Goal: Task Accomplishment & Management: Use online tool/utility

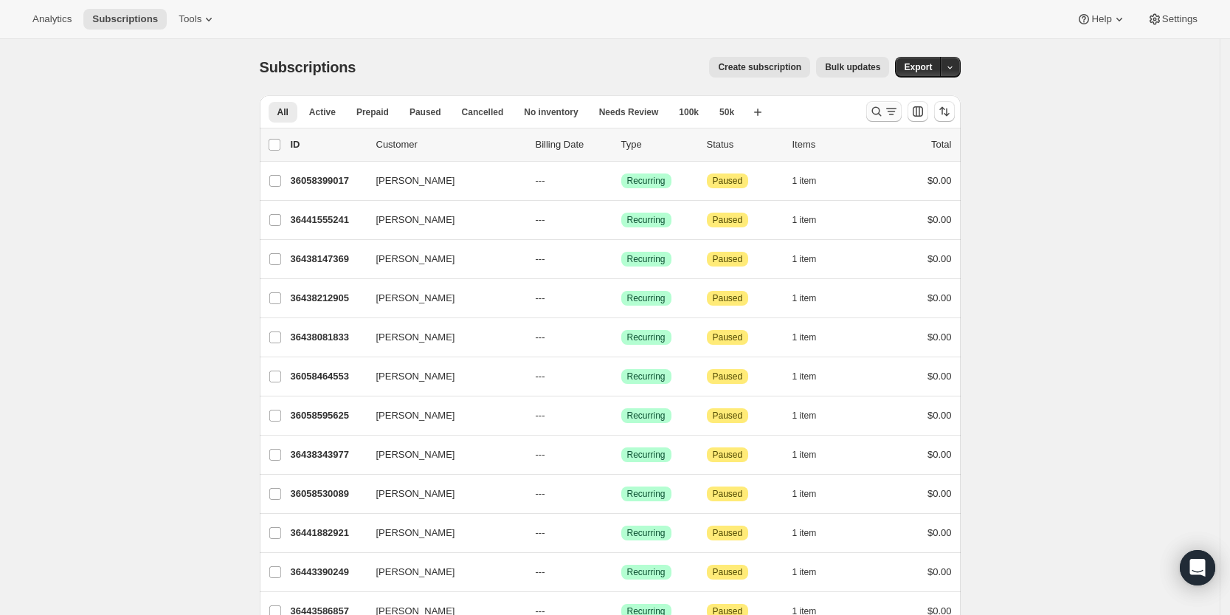
click at [881, 109] on icon "Search and filter results" at bounding box center [877, 112] width 10 height 10
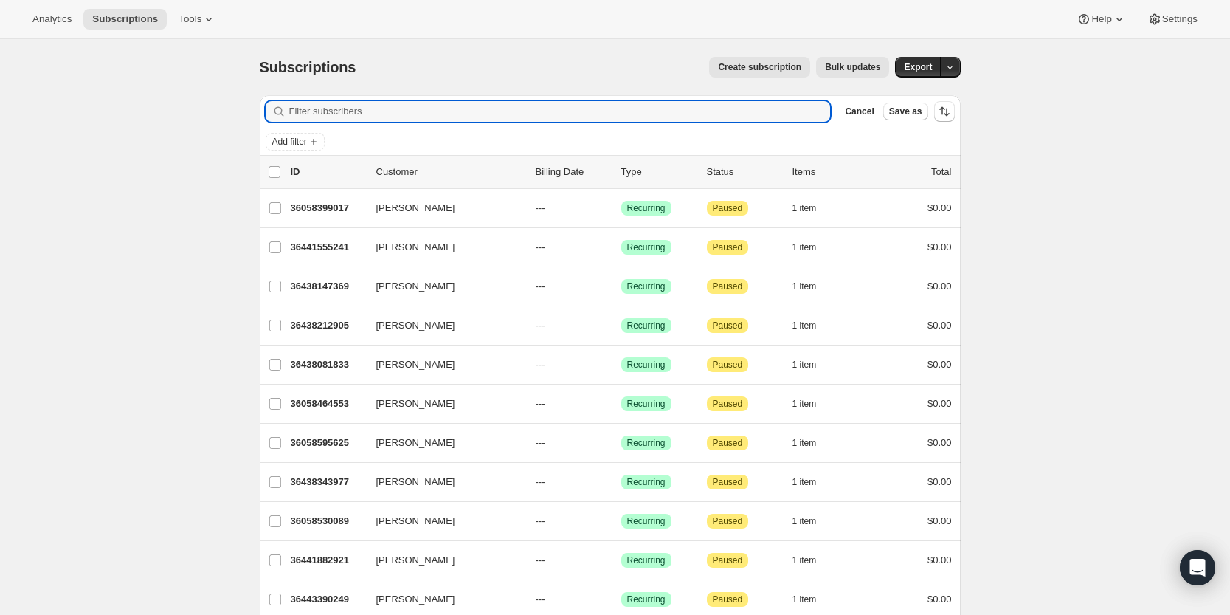
paste input "[EMAIL_ADDRESS][DOMAIN_NAME]"
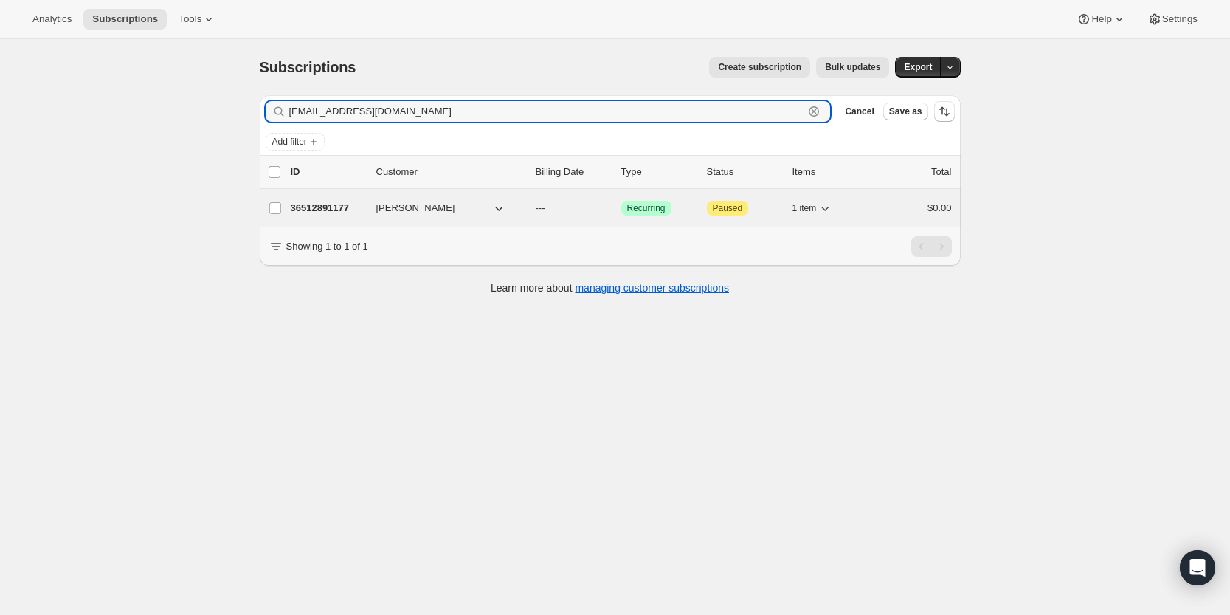
type input "[EMAIL_ADDRESS][DOMAIN_NAME]"
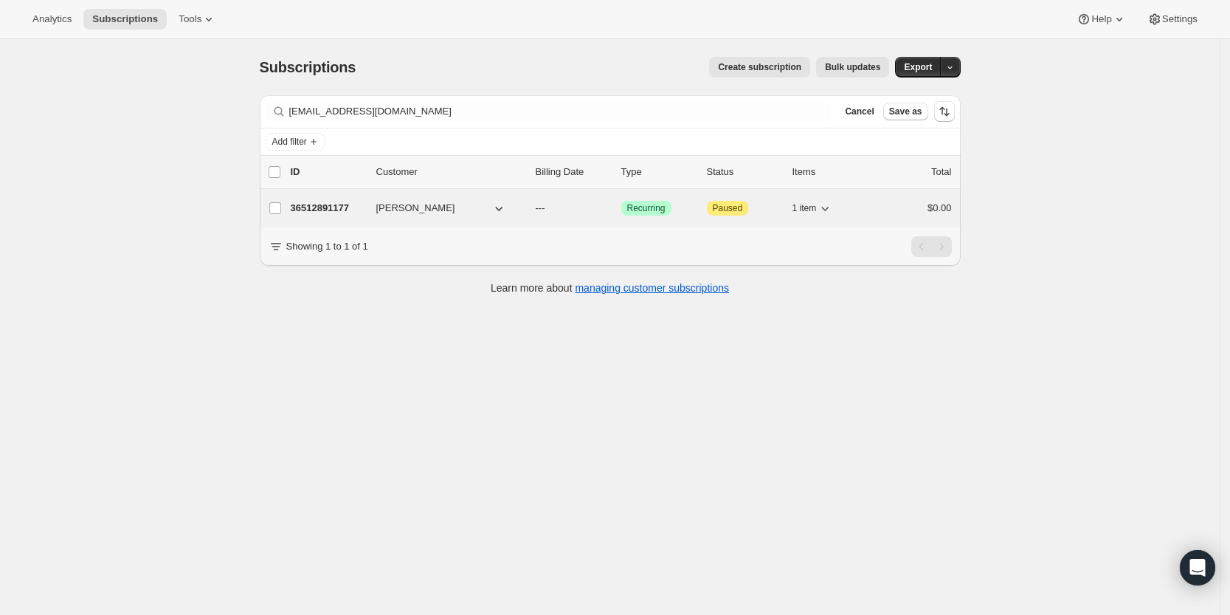
click at [332, 206] on p "36512891177" at bounding box center [328, 208] width 74 height 15
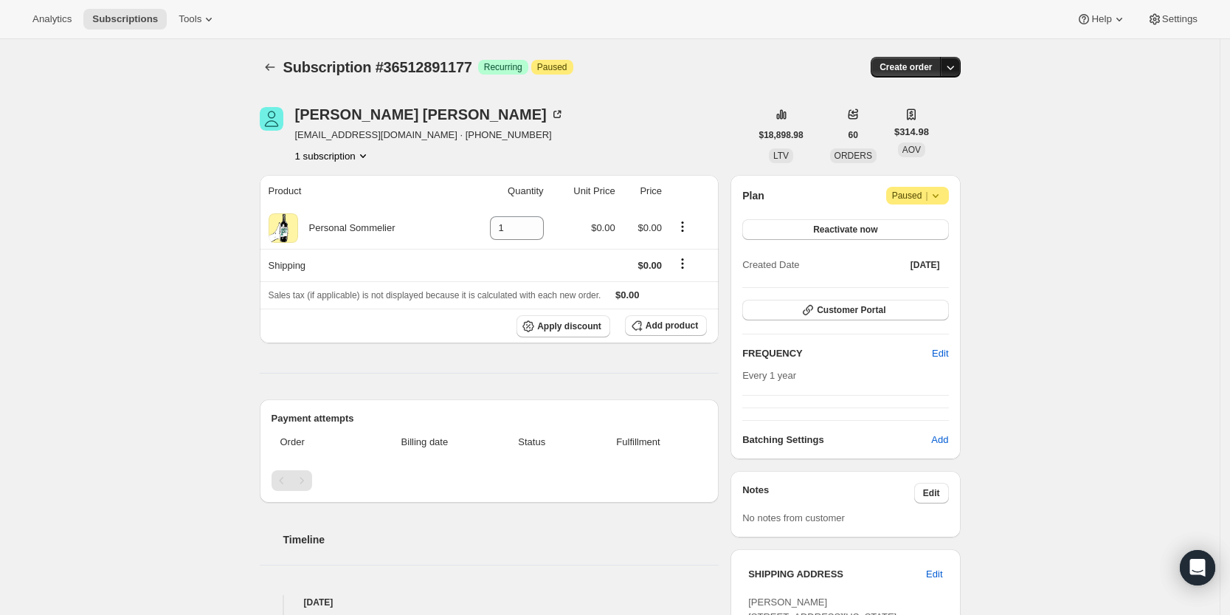
click at [958, 66] on icon "button" at bounding box center [950, 67] width 15 height 15
click at [948, 124] on span "Create custom one-time order" at bounding box center [893, 122] width 128 height 11
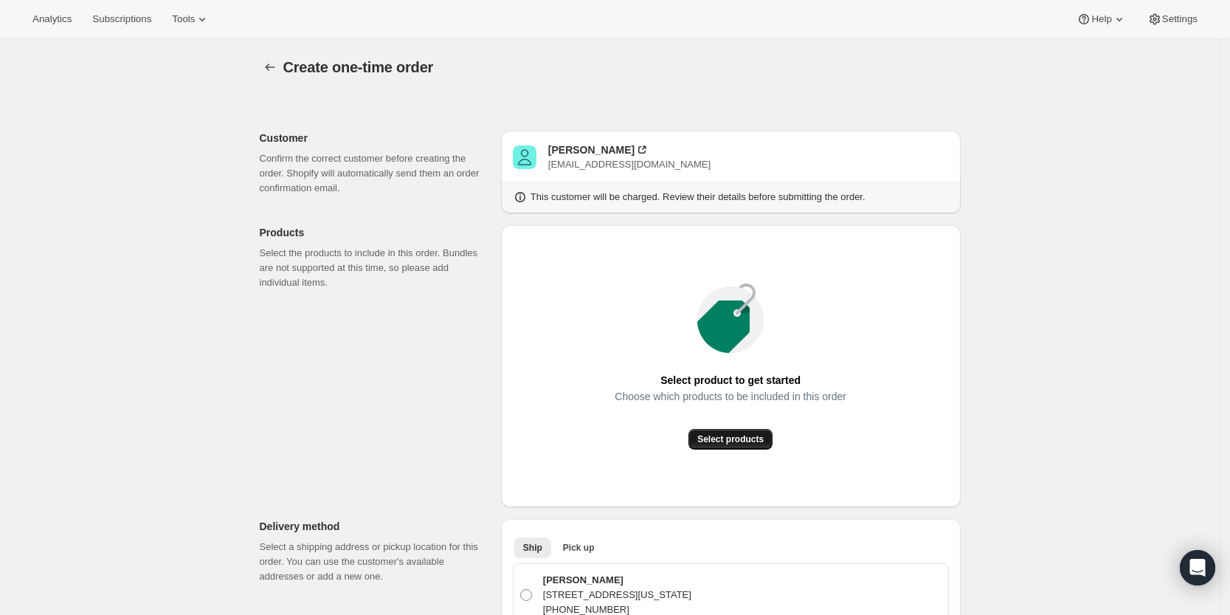
click at [752, 441] on span "Select products" at bounding box center [731, 439] width 66 height 12
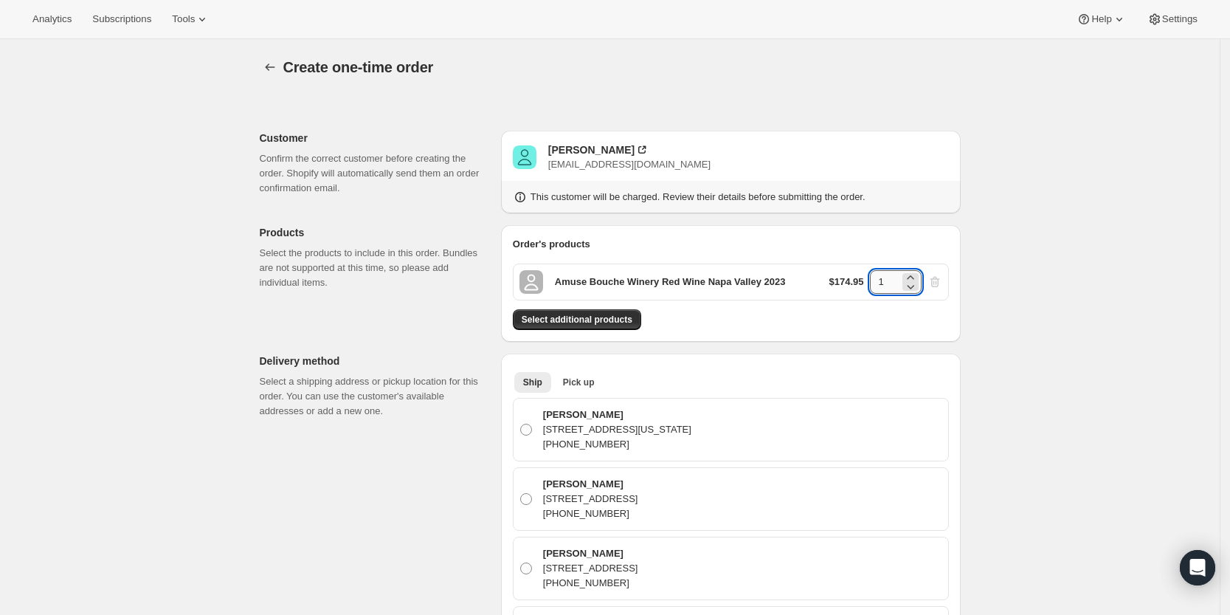
click at [895, 278] on input "1" at bounding box center [885, 282] width 30 height 24
type input "2"
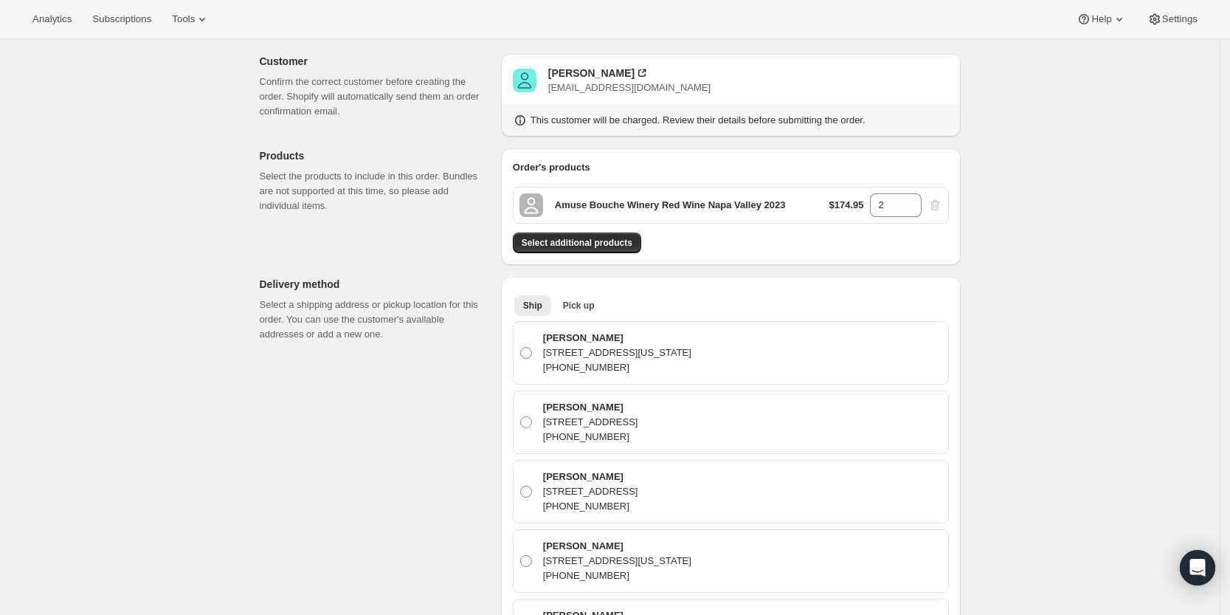
scroll to position [78, 0]
click at [567, 249] on button "Select additional products" at bounding box center [577, 241] width 128 height 21
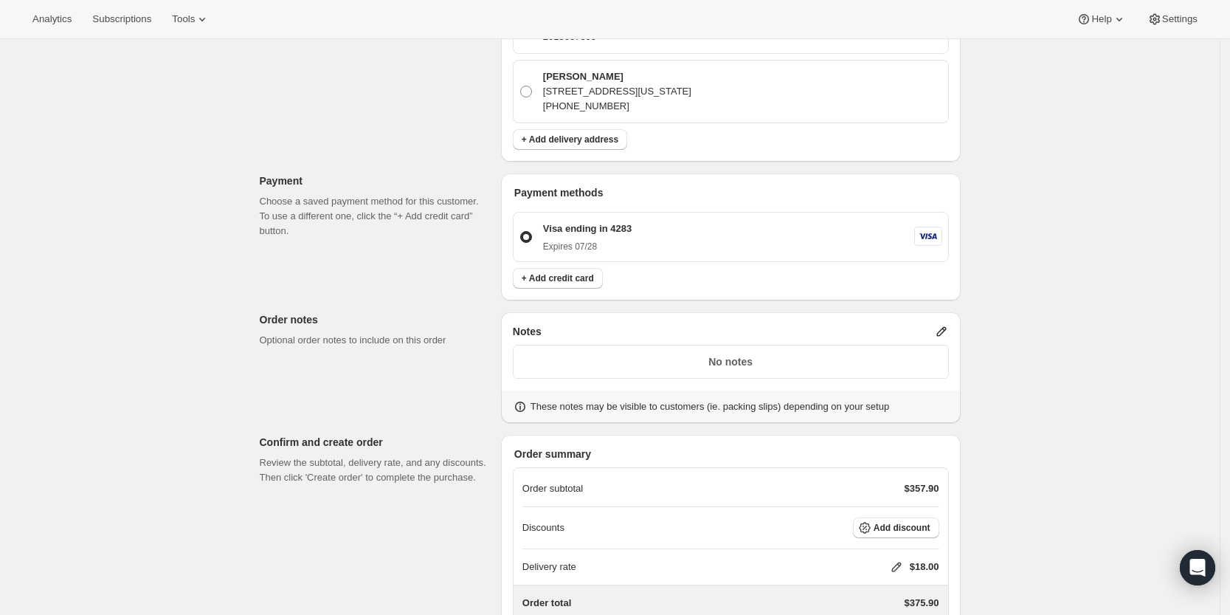
scroll to position [1010, 0]
click at [943, 328] on icon at bounding box center [941, 329] width 15 height 15
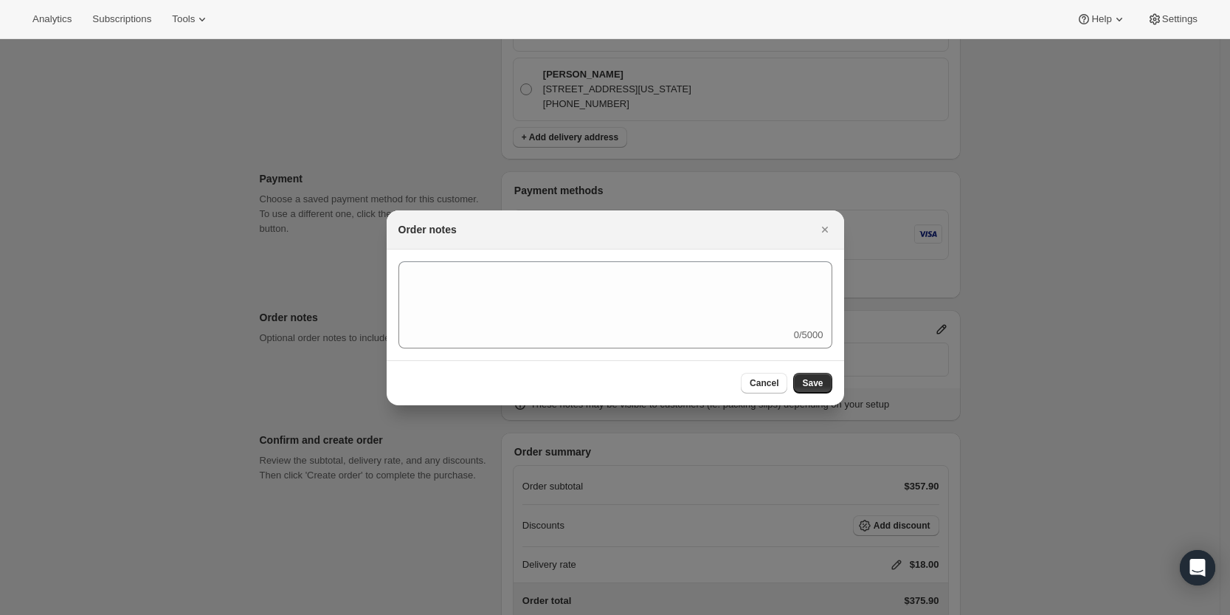
scroll to position [0, 0]
click at [725, 343] on div "0/5000" at bounding box center [616, 304] width 434 height 87
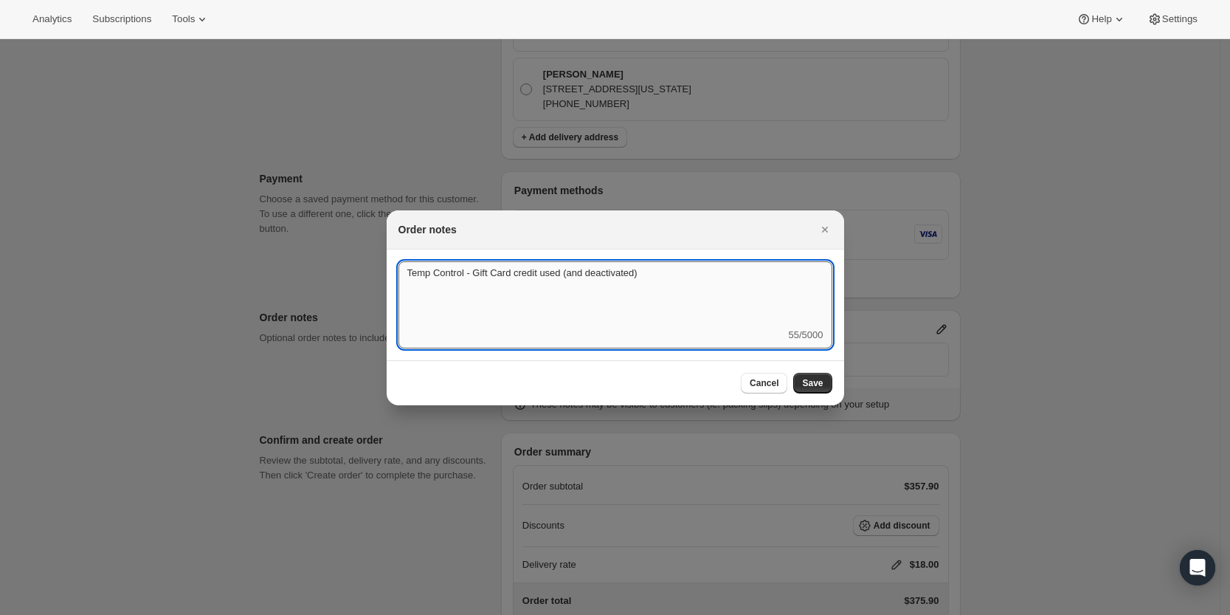
click at [538, 276] on textarea "Temp Control - Gift Card credit used (and deactivated)" at bounding box center [616, 294] width 434 height 66
paste textarea "ybfc"
click at [729, 275] on textarea "Temp Control - Gift Card credit "ybfc" used (and deactivated)" at bounding box center [616, 294] width 434 height 66
type textarea "Temp Control - Gift Card credit "ybfc" used (and deactivated)"
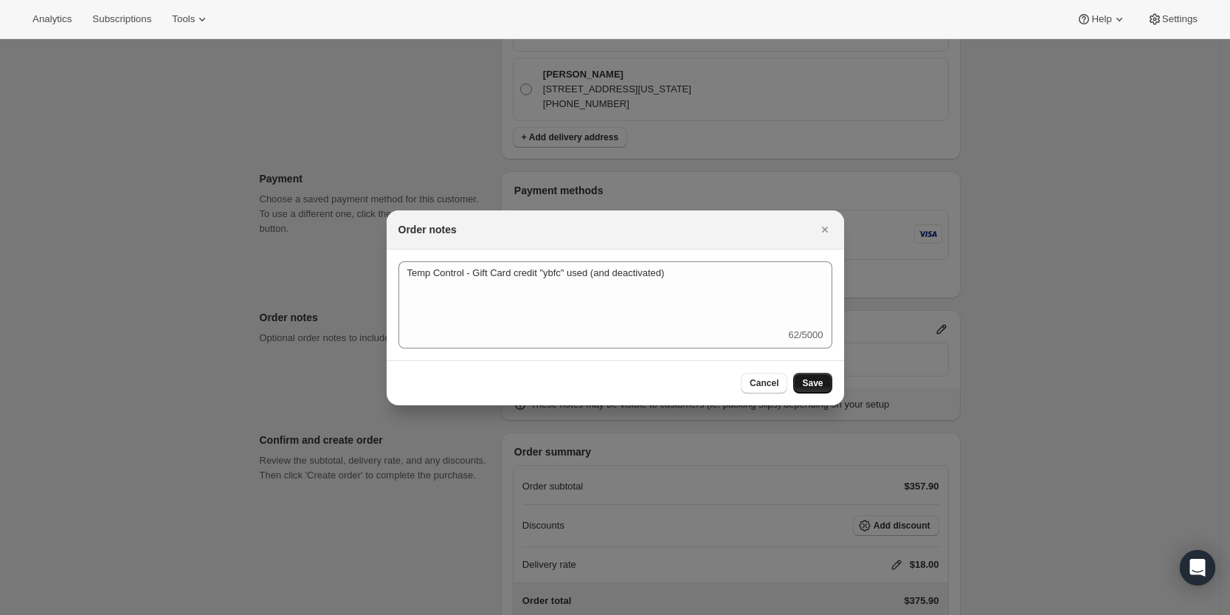
click at [816, 385] on span "Save" at bounding box center [812, 383] width 21 height 12
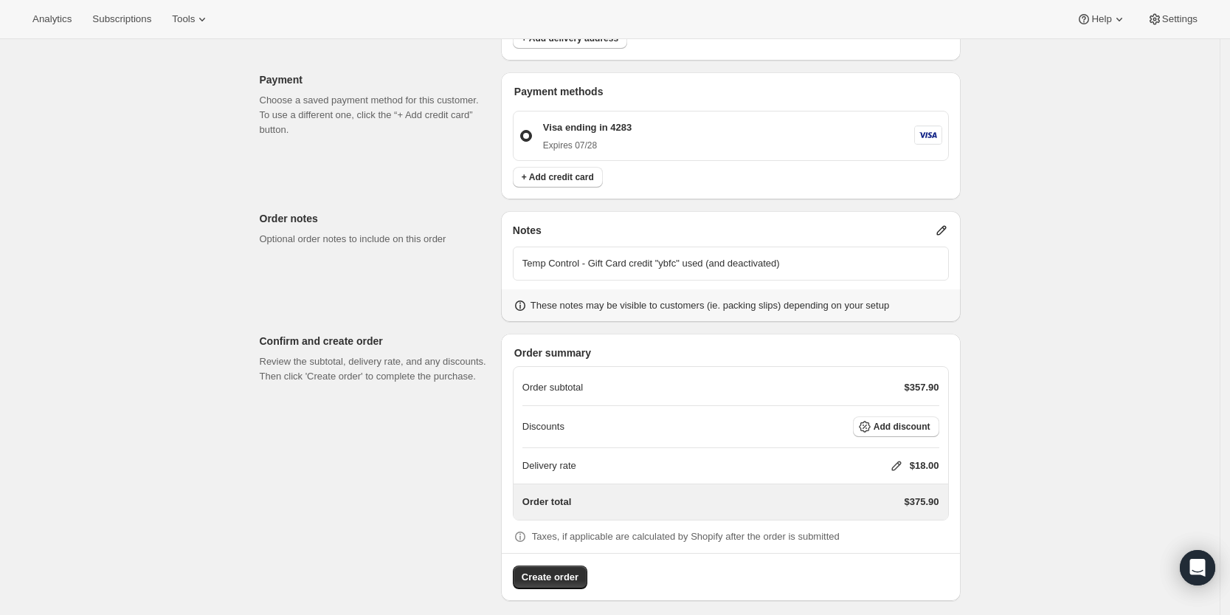
scroll to position [1119, 0]
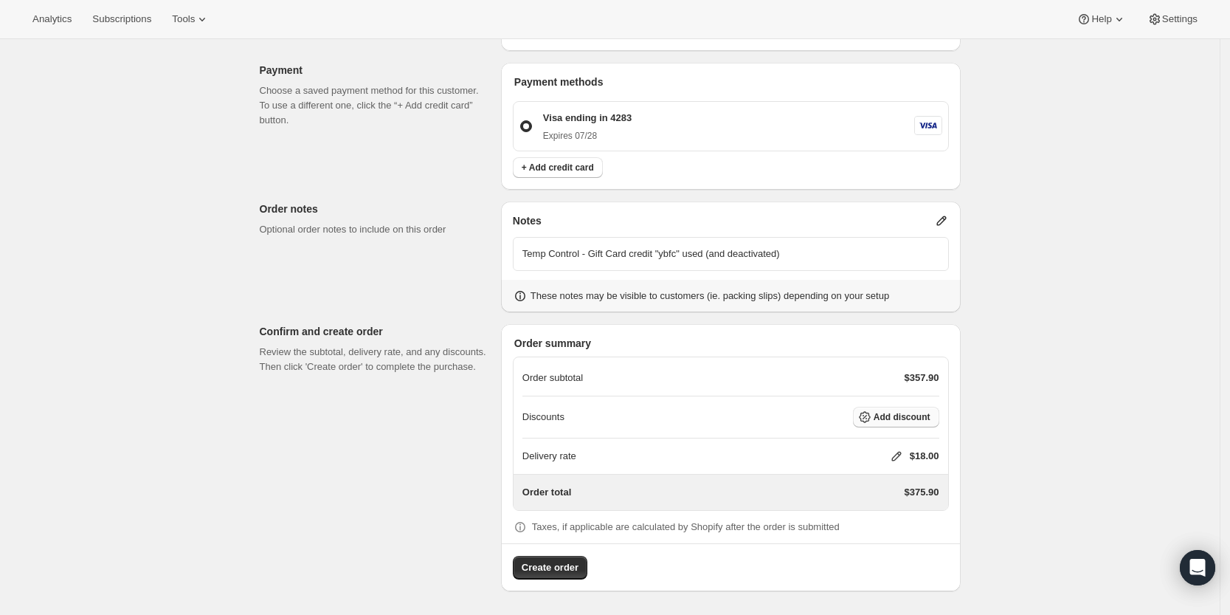
click at [881, 413] on span "Add discount" at bounding box center [902, 417] width 57 height 12
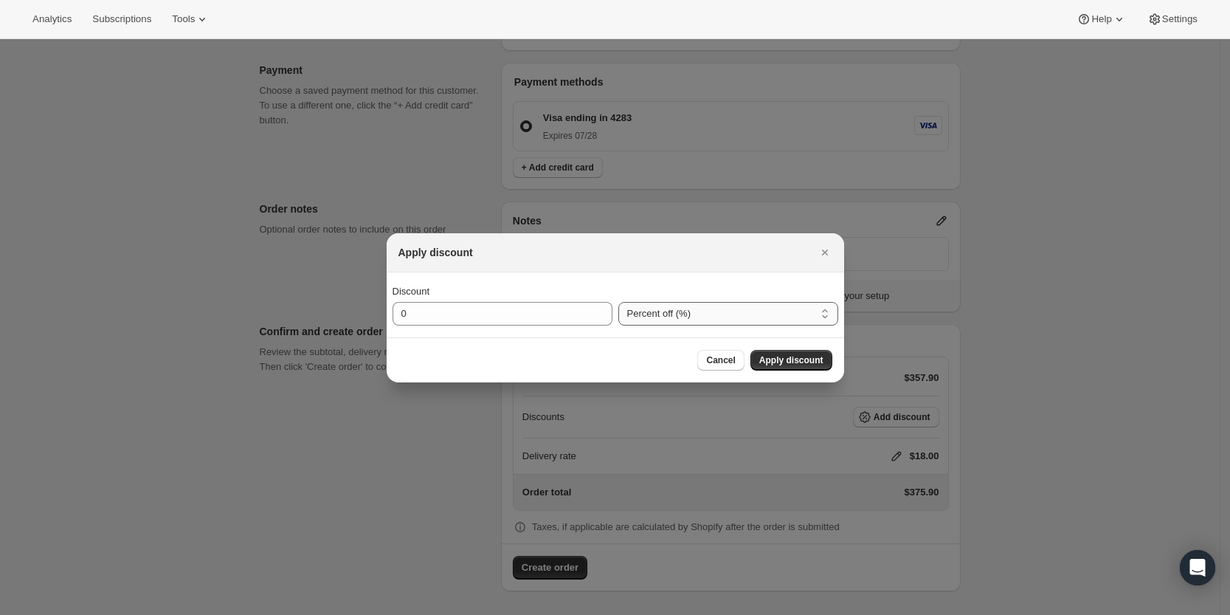
click at [669, 302] on select "Percent off (%) Amount off ($)" at bounding box center [729, 314] width 220 height 24
select select "fixedAmount"
click at [619, 302] on select "Percent off (%) Amount off ($)" at bounding box center [729, 314] width 220 height 24
click at [493, 304] on input "0" at bounding box center [492, 314] width 198 height 24
type input "108.2"
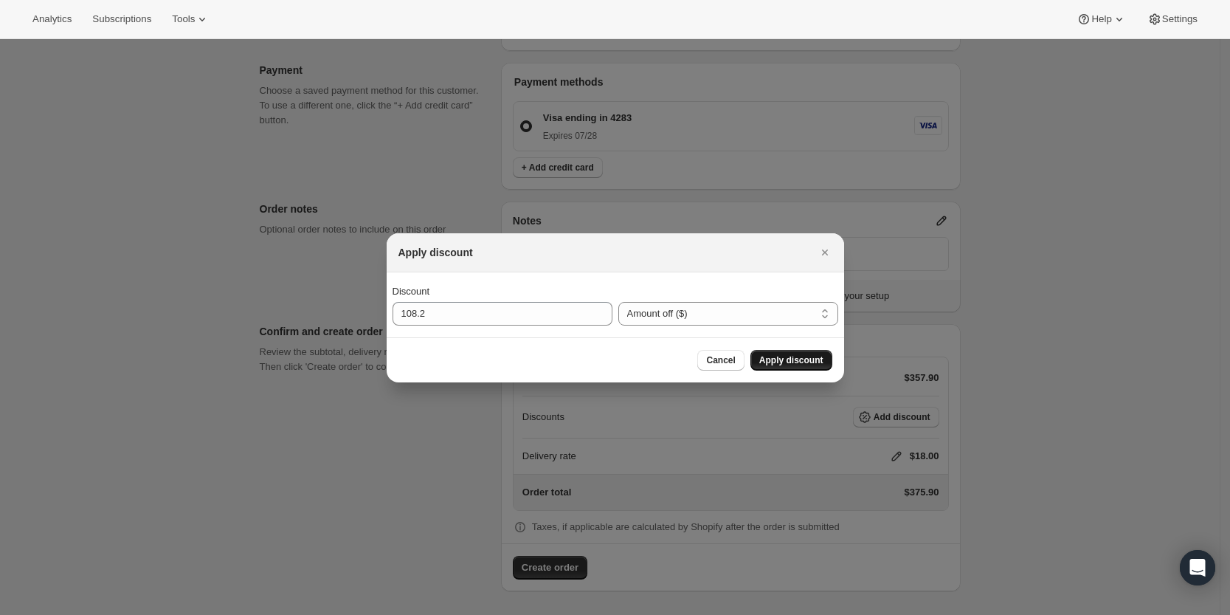
click at [777, 356] on span "Apply discount" at bounding box center [792, 360] width 64 height 12
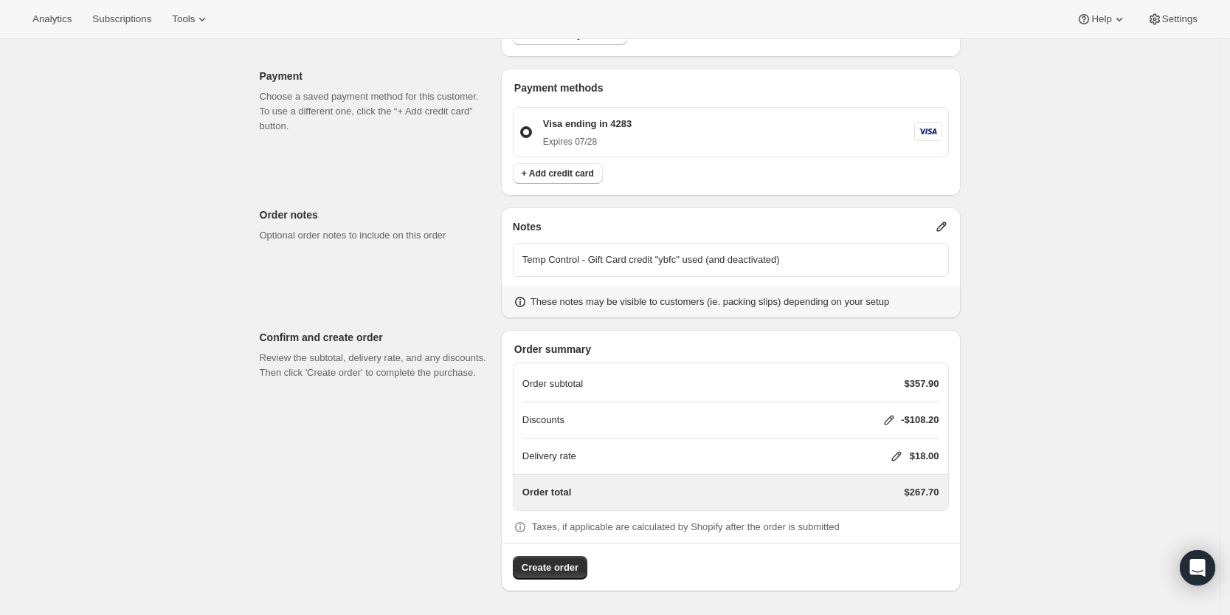
click at [898, 455] on icon at bounding box center [896, 456] width 15 height 15
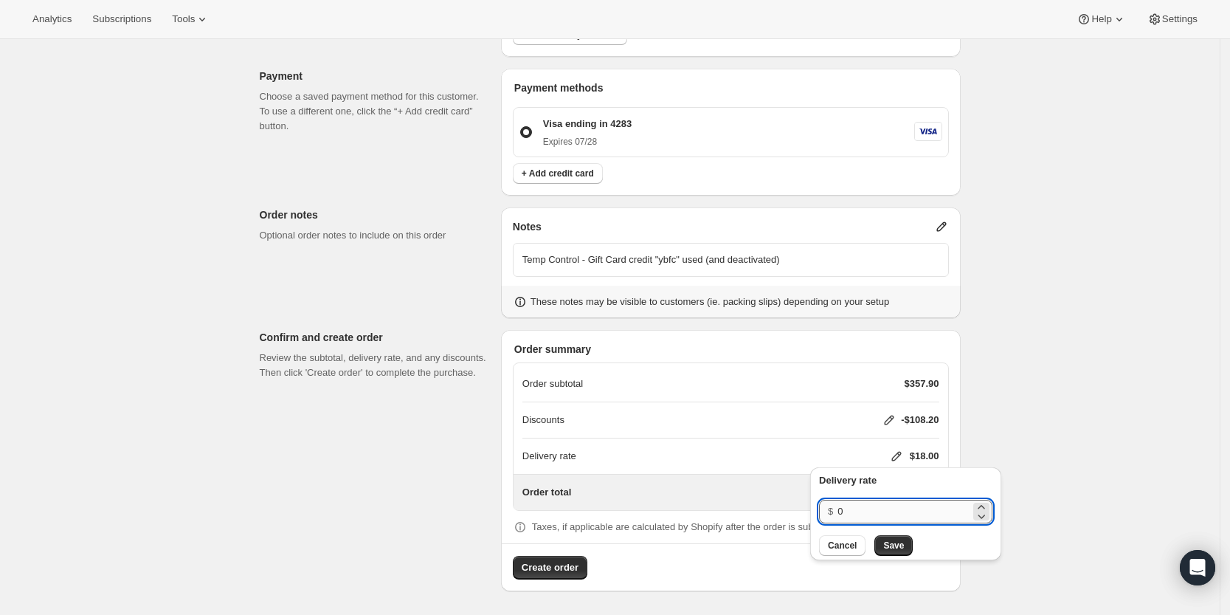
click at [881, 509] on input "0" at bounding box center [904, 512] width 133 height 24
type input "0"
click at [893, 550] on span "Save" at bounding box center [894, 546] width 21 height 12
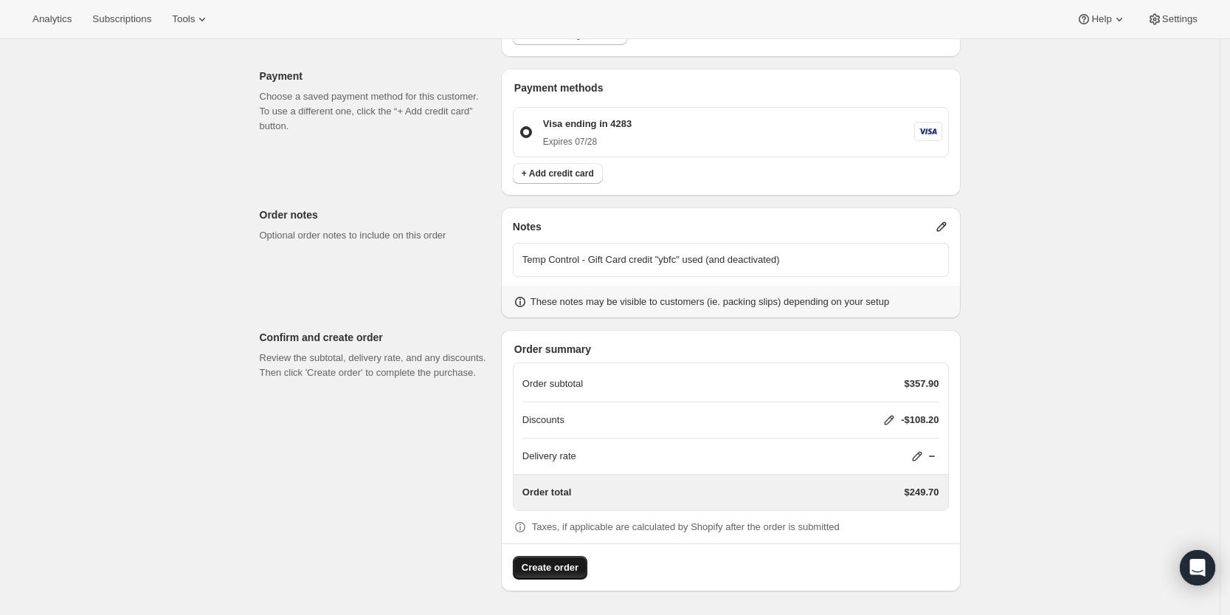
click at [549, 567] on span "Create order" at bounding box center [550, 567] width 57 height 15
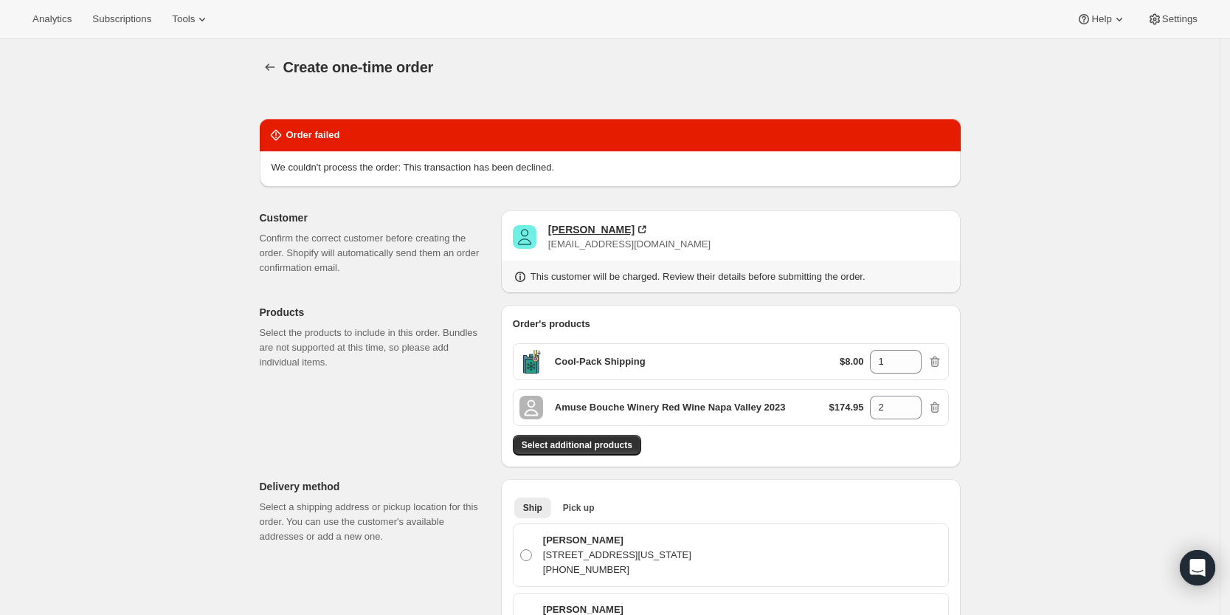
click at [573, 227] on div "[PERSON_NAME]" at bounding box center [591, 229] width 86 height 15
